Goal: Check status

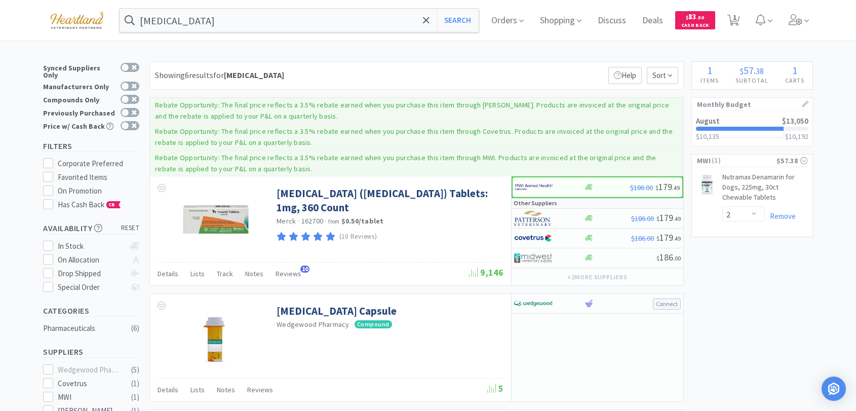
select select "2"
drag, startPoint x: 508, startPoint y: 19, endPoint x: 484, endPoint y: 18, distance: 24.3
click at [508, 20] on span "Orders" at bounding box center [507, 20] width 41 height 41
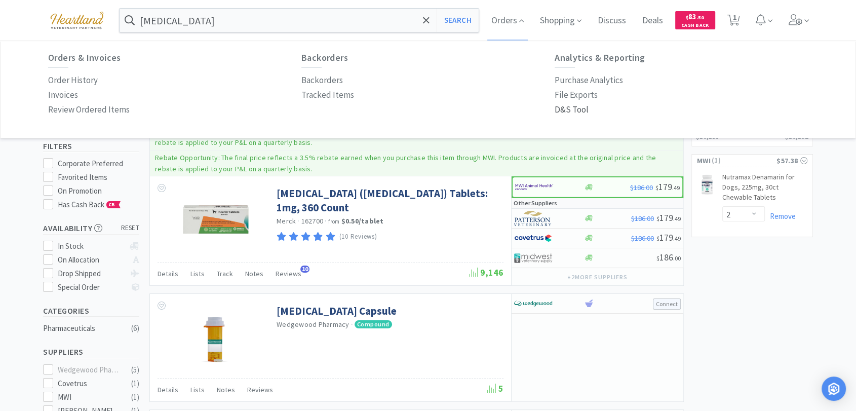
click at [565, 113] on p "D&S Tool" at bounding box center [572, 110] width 34 height 14
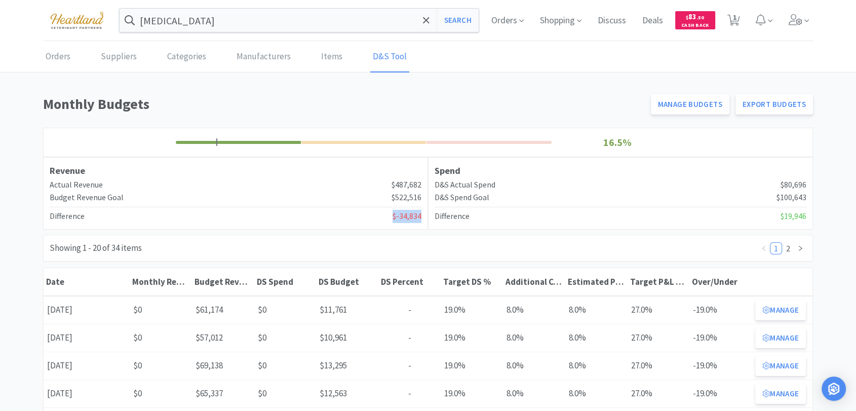
drag, startPoint x: 421, startPoint y: 216, endPoint x: 390, endPoint y: 217, distance: 30.9
click at [390, 217] on div "Difference $-34,834" at bounding box center [236, 216] width 372 height 13
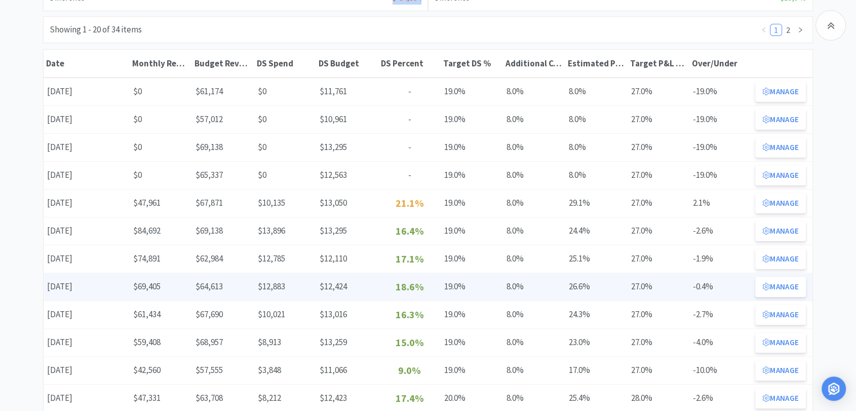
scroll to position [225, 0]
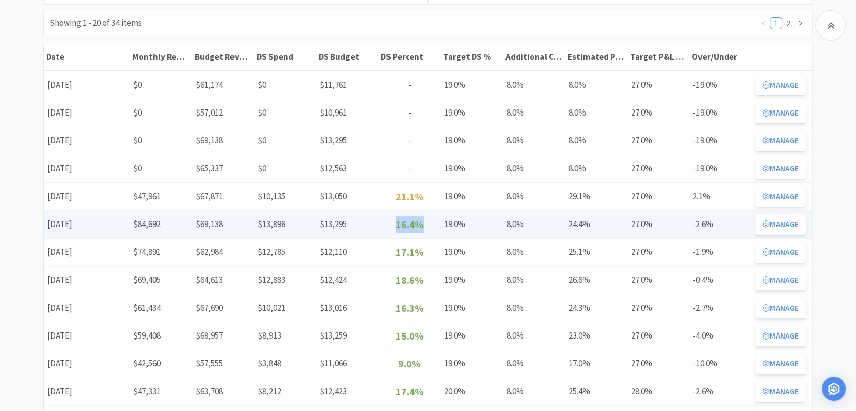
drag, startPoint x: 423, startPoint y: 222, endPoint x: 386, endPoint y: 228, distance: 37.5
click at [386, 228] on p "16.4%" at bounding box center [409, 224] width 55 height 16
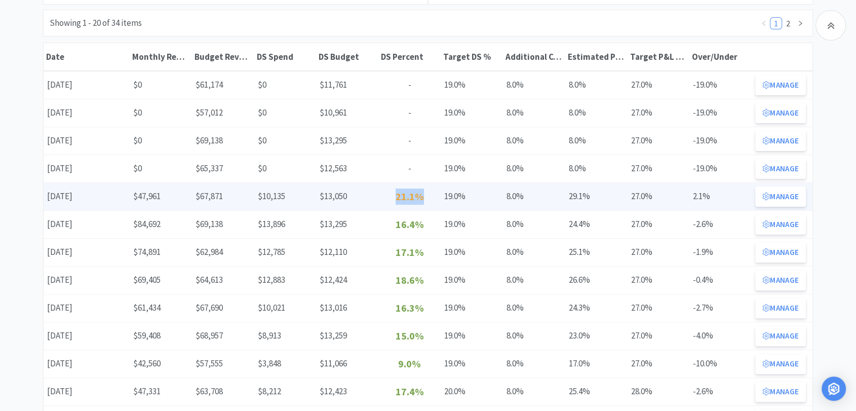
drag, startPoint x: 423, startPoint y: 198, endPoint x: 432, endPoint y: 200, distance: 9.0
click at [390, 200] on p "21.1%" at bounding box center [409, 196] width 55 height 16
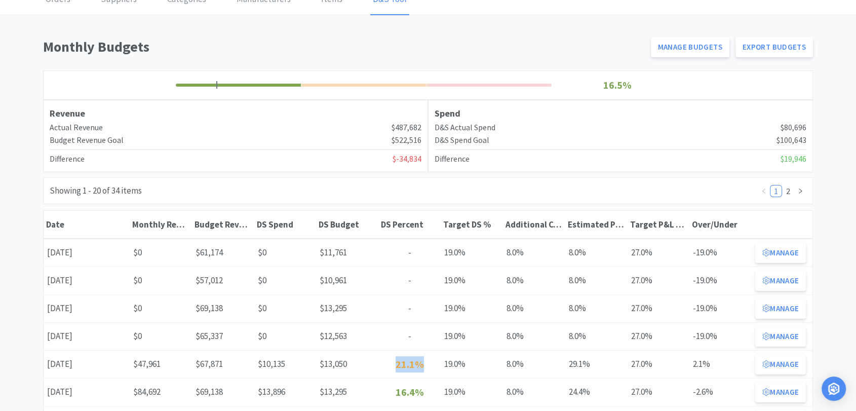
scroll to position [56, 0]
